Goal: Navigation & Orientation: Find specific page/section

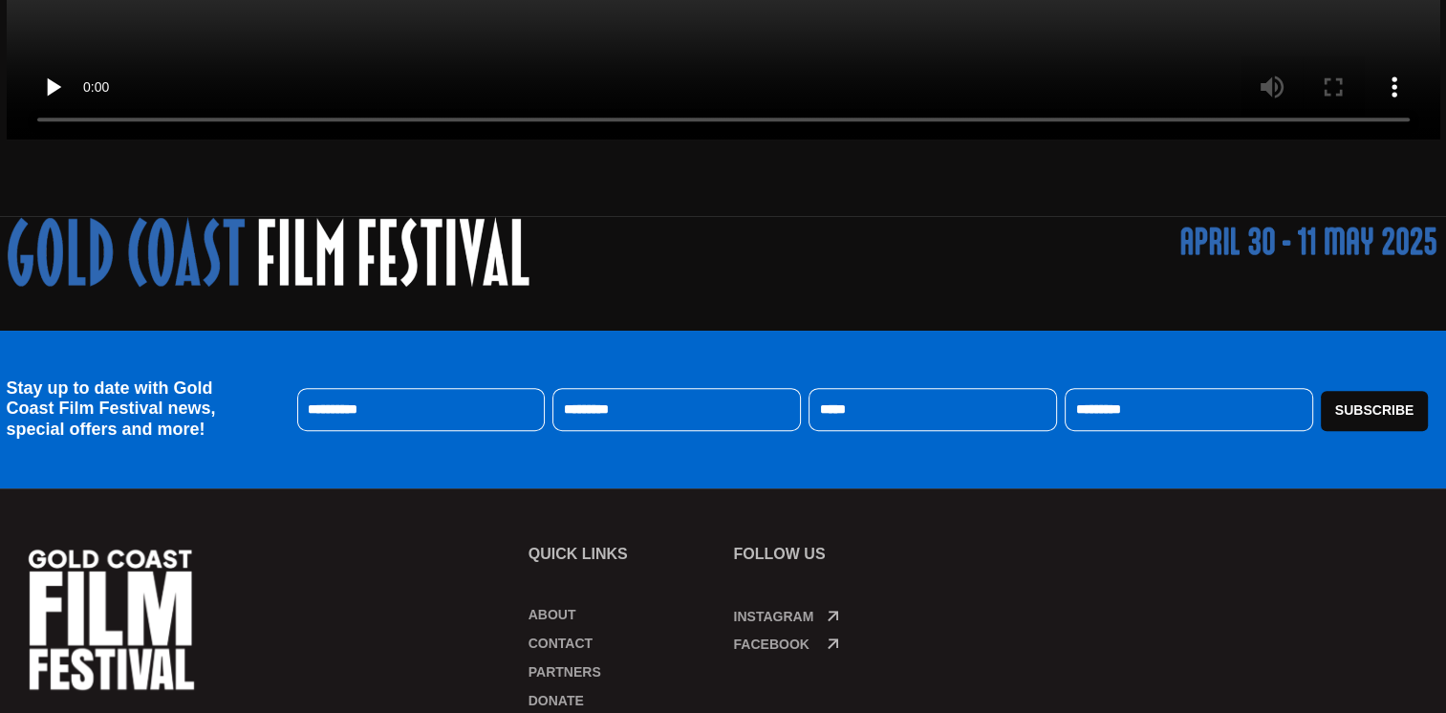
scroll to position [1051, 0]
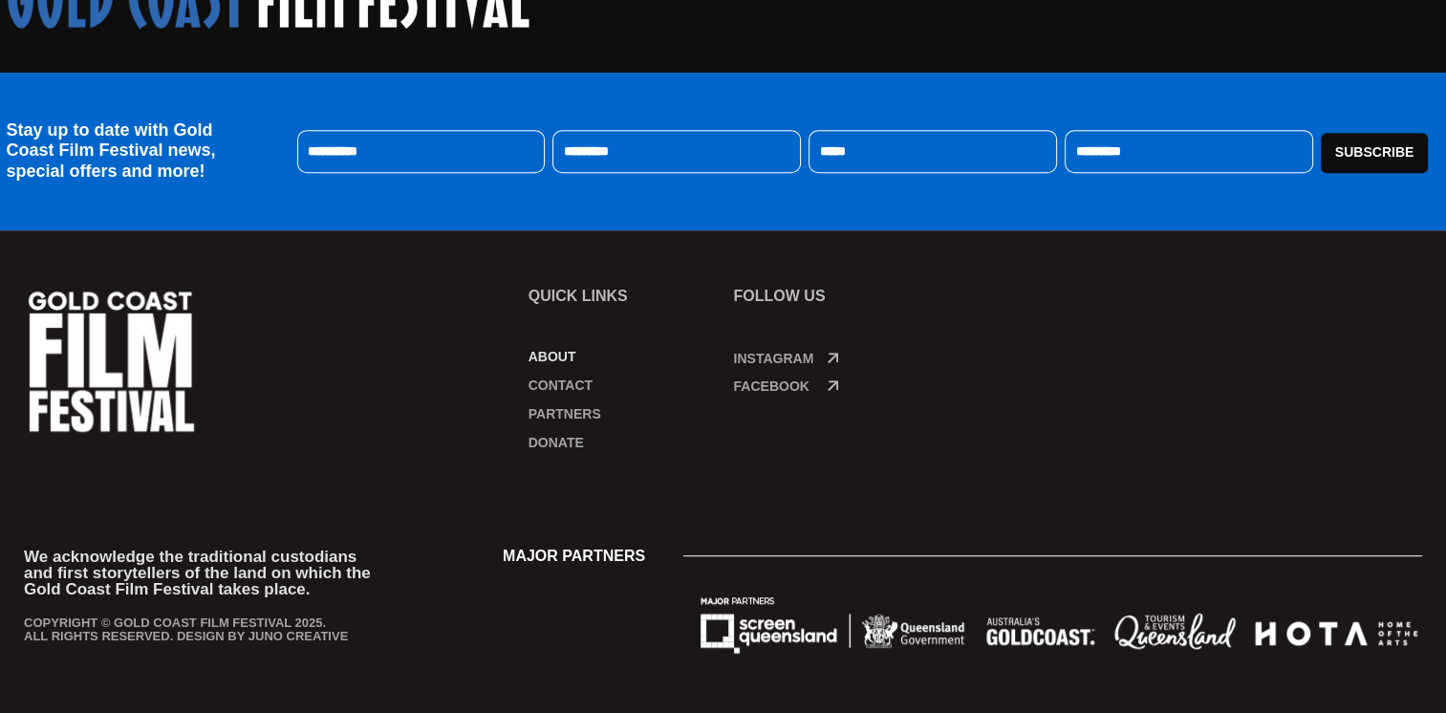
click at [553, 352] on link "About" at bounding box center [622, 356] width 186 height 19
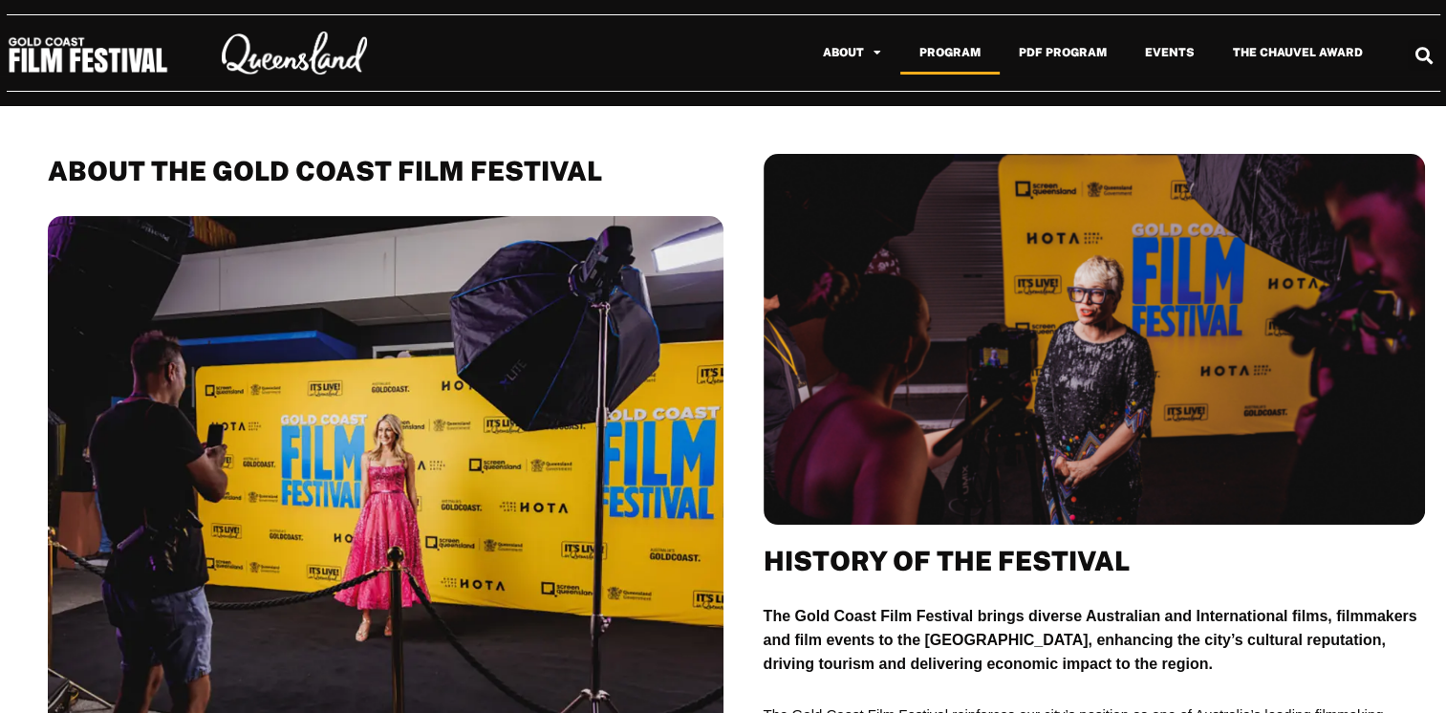
click at [974, 47] on link "Program" at bounding box center [950, 53] width 99 height 44
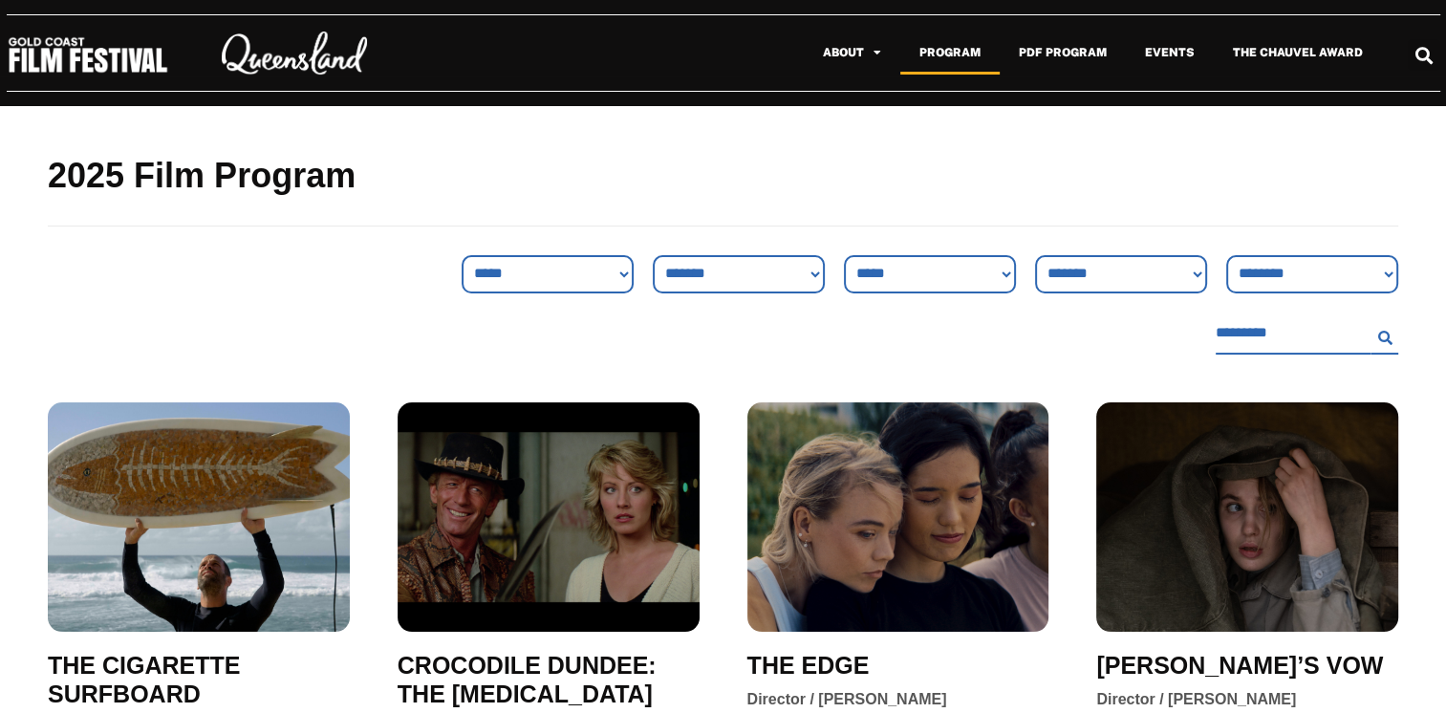
click at [952, 59] on link "Program" at bounding box center [950, 53] width 99 height 44
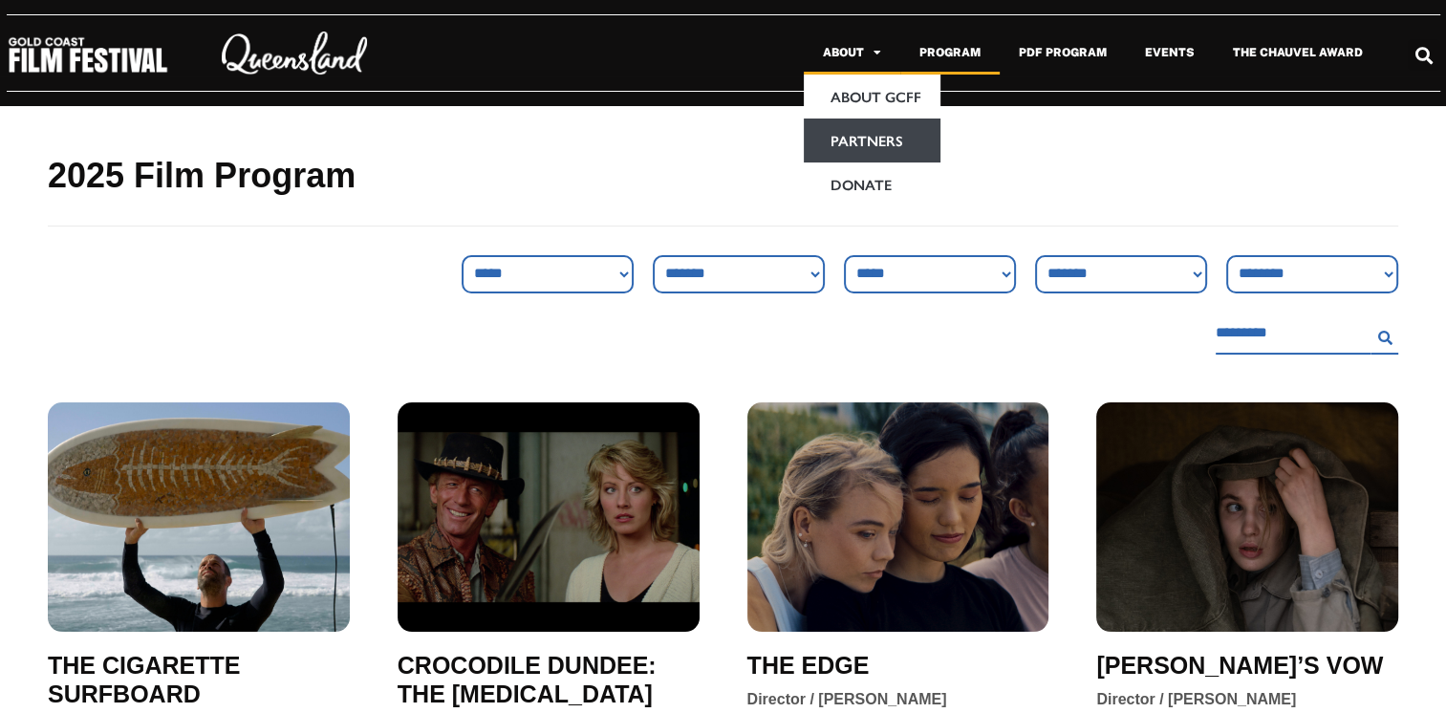
click at [862, 146] on link "Partners" at bounding box center [872, 141] width 137 height 44
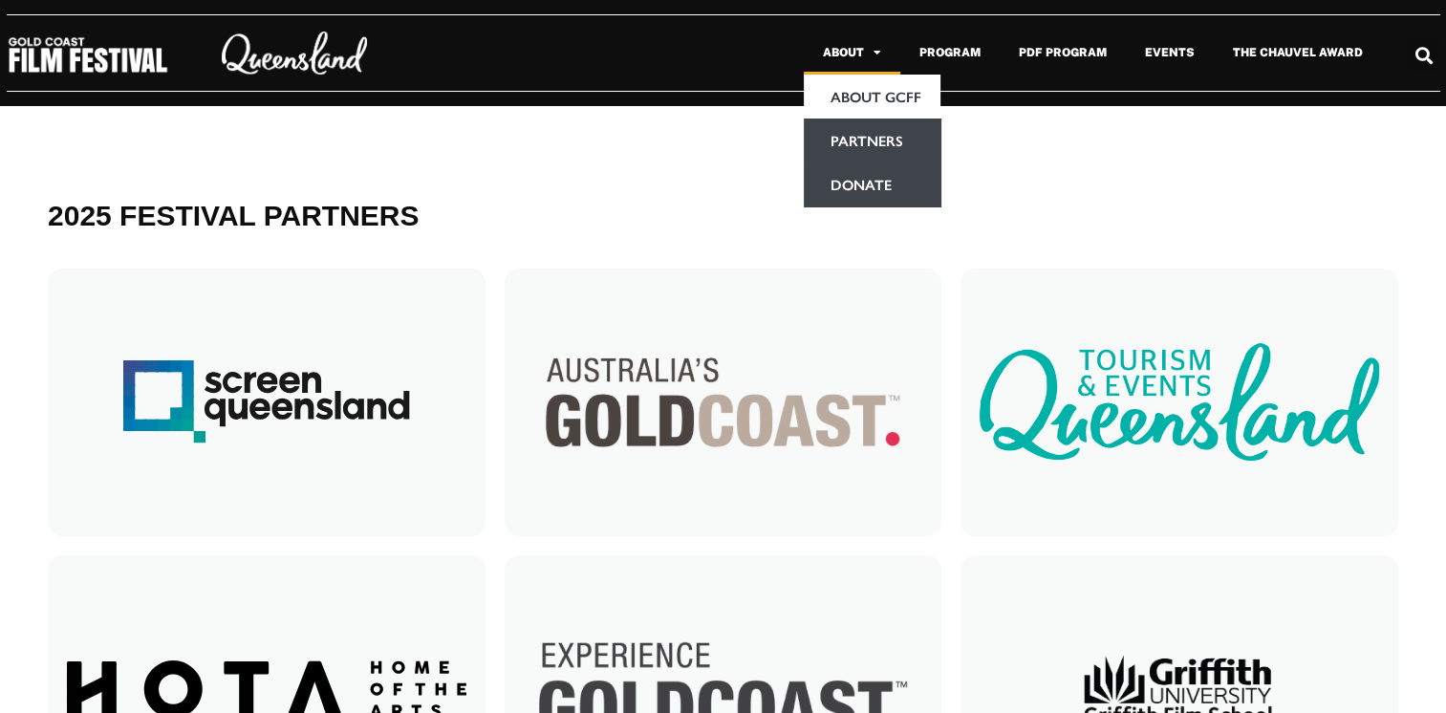
click at [863, 189] on link "Donate" at bounding box center [872, 185] width 137 height 44
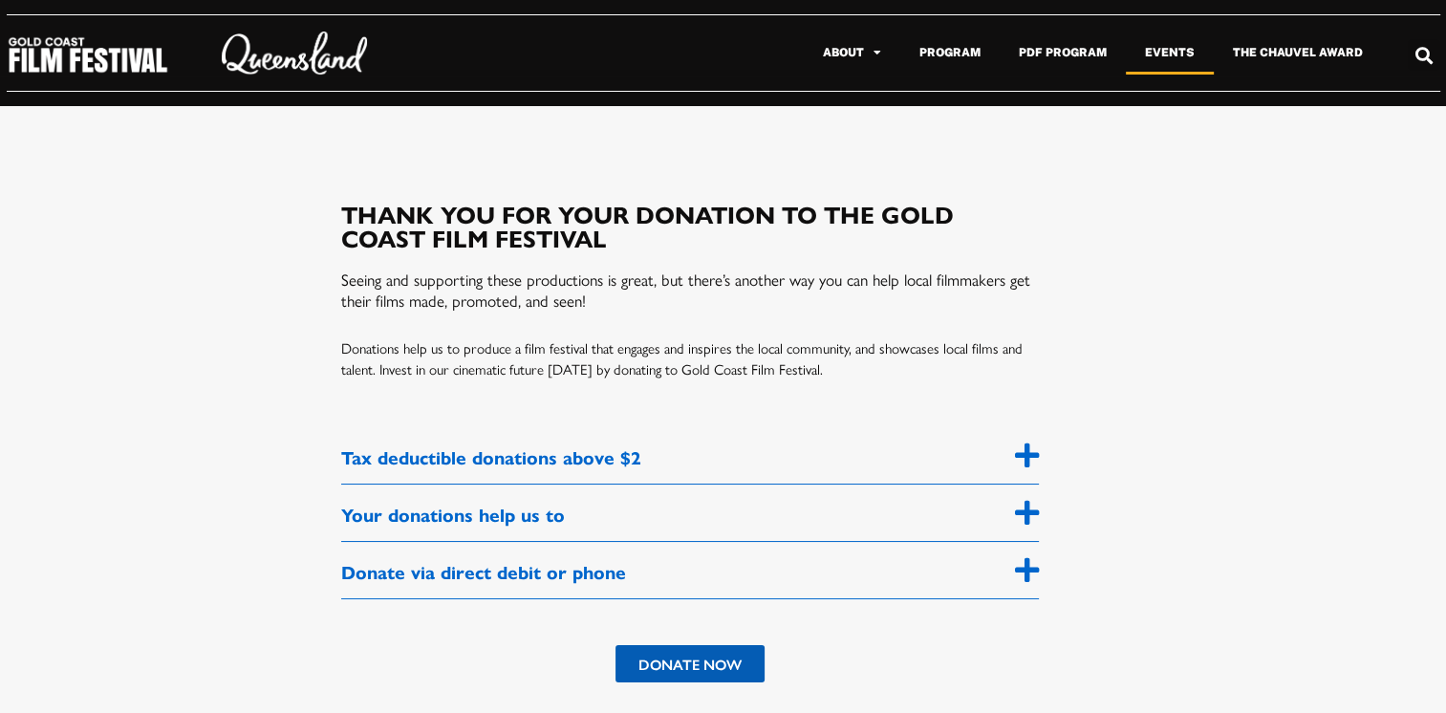
click at [1179, 54] on link "Events" at bounding box center [1170, 53] width 88 height 44
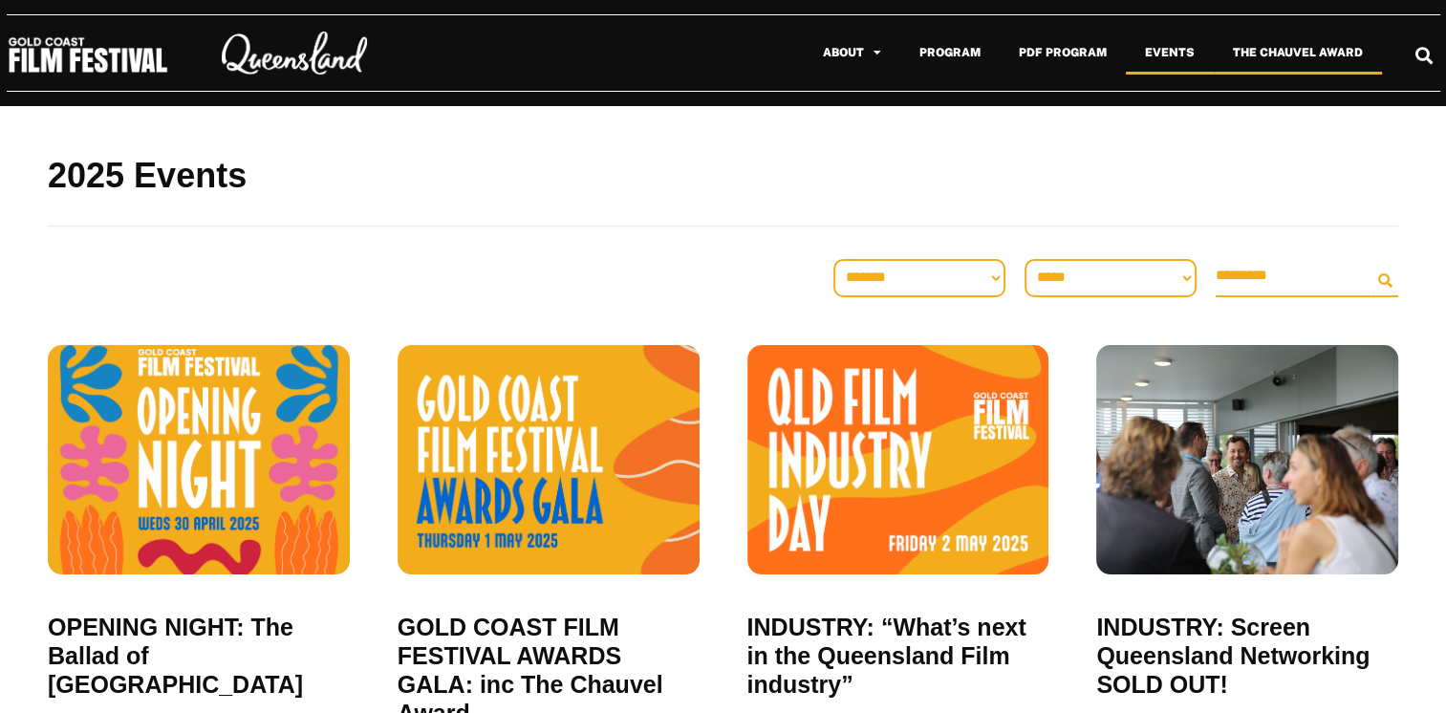
click at [1273, 57] on link "The Chauvel Award" at bounding box center [1298, 53] width 168 height 44
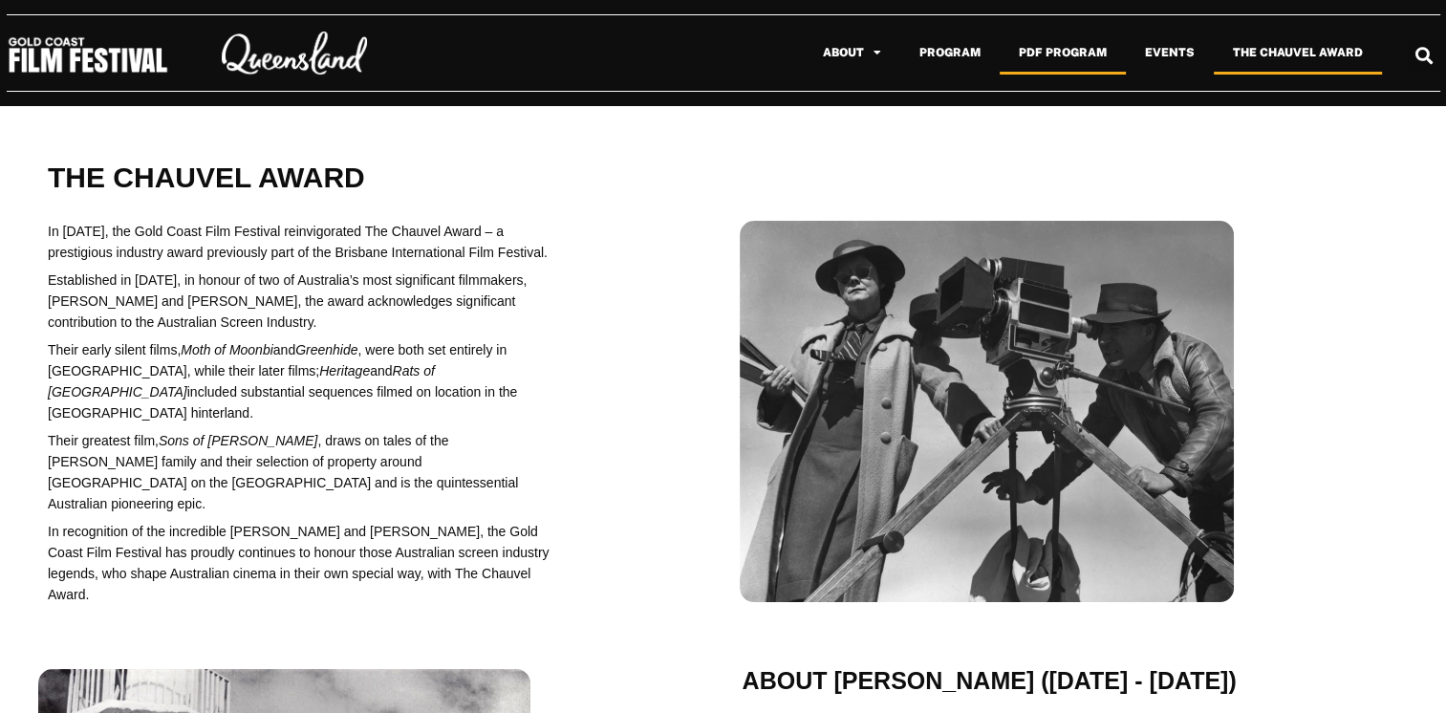
click at [1046, 55] on link "PDF Program" at bounding box center [1063, 53] width 126 height 44
